Goal: Task Accomplishment & Management: Use online tool/utility

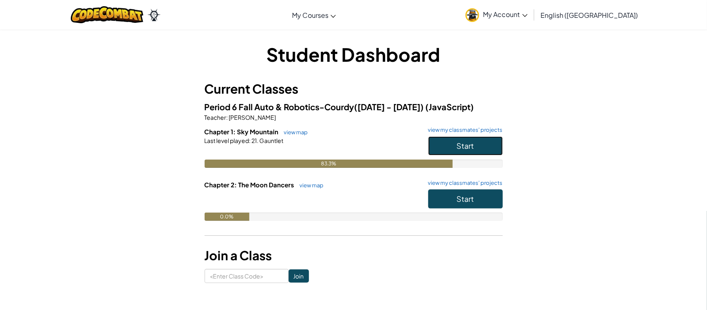
click at [462, 150] on button "Start" at bounding box center [465, 145] width 75 height 19
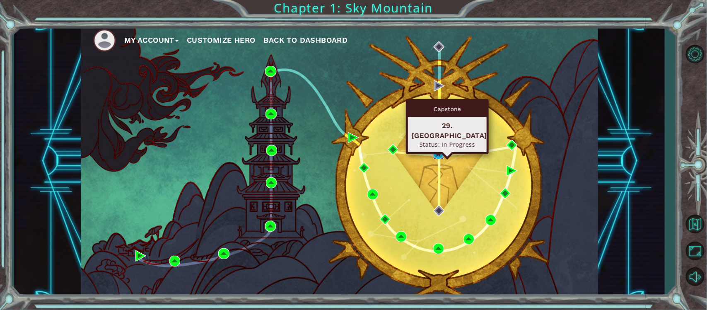
click at [433, 154] on img at bounding box center [438, 153] width 11 height 11
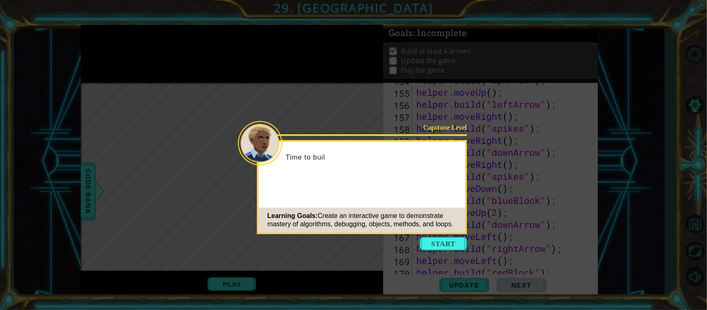
scroll to position [2389, 0]
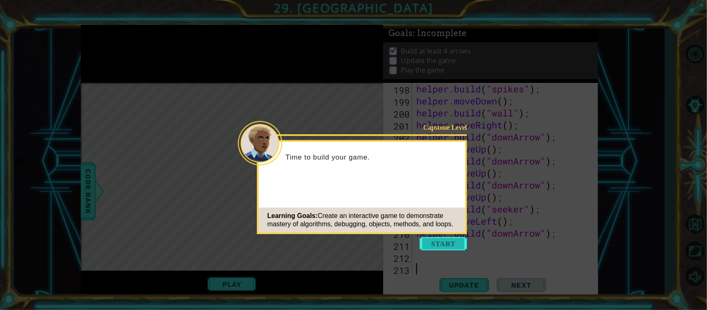
click at [449, 240] on button "Start" at bounding box center [443, 243] width 47 height 13
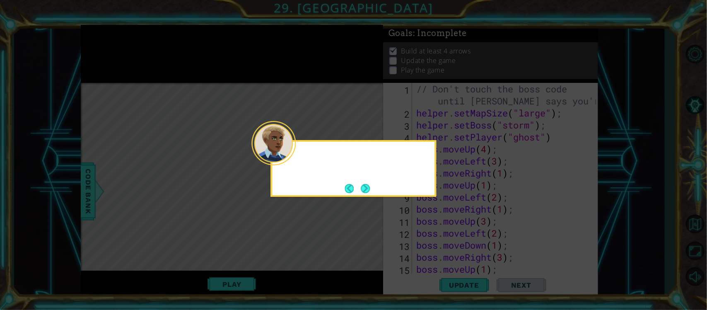
scroll to position [0, 0]
click at [368, 188] on button "Next" at bounding box center [365, 188] width 9 height 9
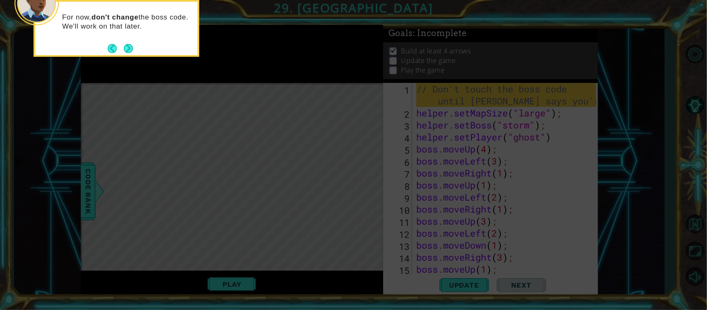
click at [133, 50] on div "For now, don't change the boss code. We'll work on that later." at bounding box center [117, 28] width 166 height 57
click at [132, 48] on button "Next" at bounding box center [128, 48] width 9 height 9
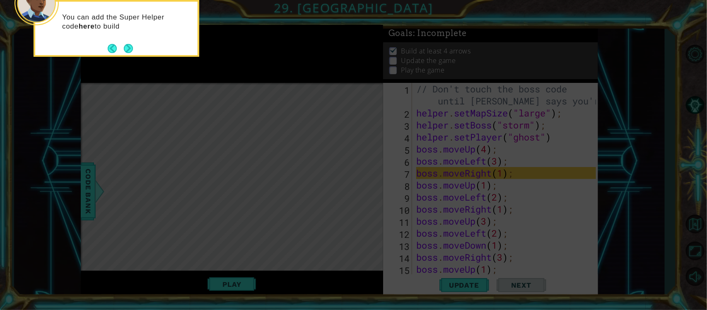
click at [136, 52] on div "You can add the Super Helper code here to build" at bounding box center [117, 28] width 166 height 57
click at [131, 52] on button "Next" at bounding box center [128, 48] width 9 height 9
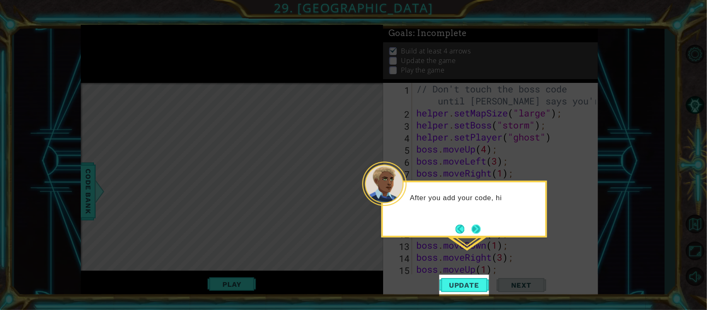
click at [478, 232] on button "Next" at bounding box center [475, 228] width 9 height 9
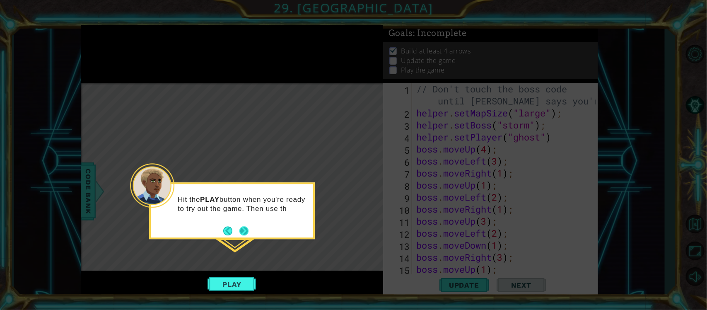
click at [244, 229] on button "Next" at bounding box center [243, 230] width 9 height 9
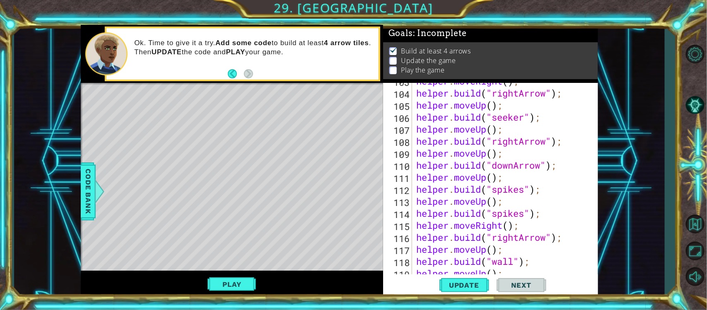
scroll to position [485, 0]
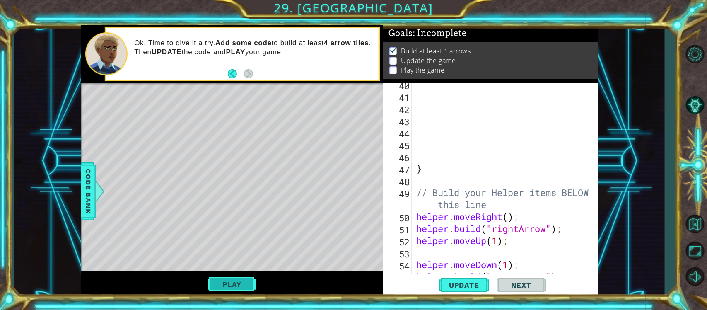
click at [249, 283] on button "Play" at bounding box center [231, 284] width 48 height 16
